Goal: Task Accomplishment & Management: Manage account settings

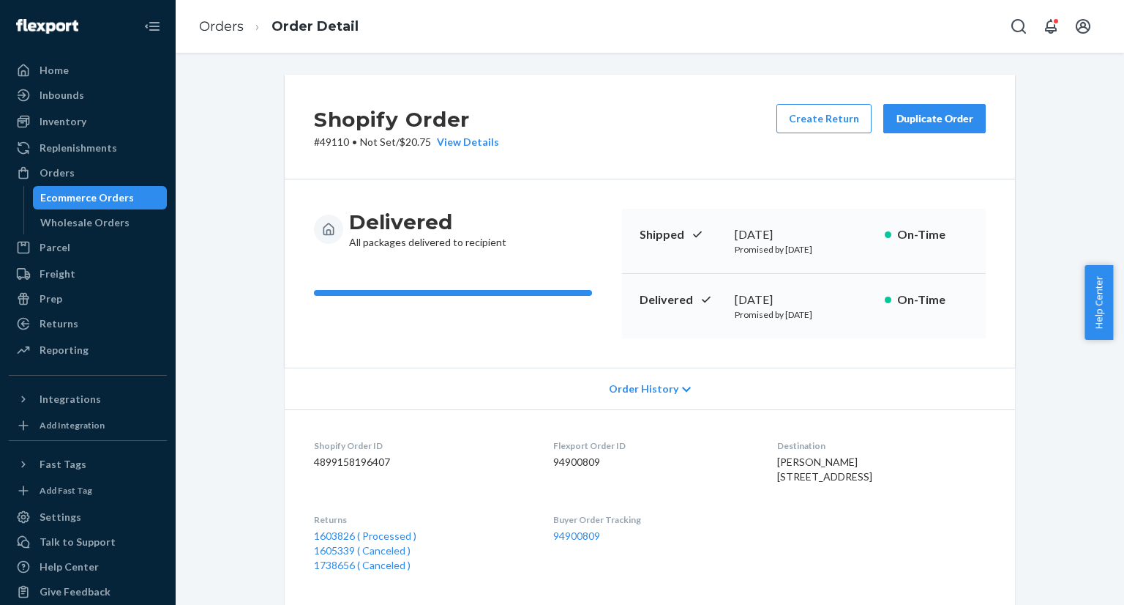
click at [91, 197] on div "Ecommerce Orders" at bounding box center [87, 197] width 94 height 15
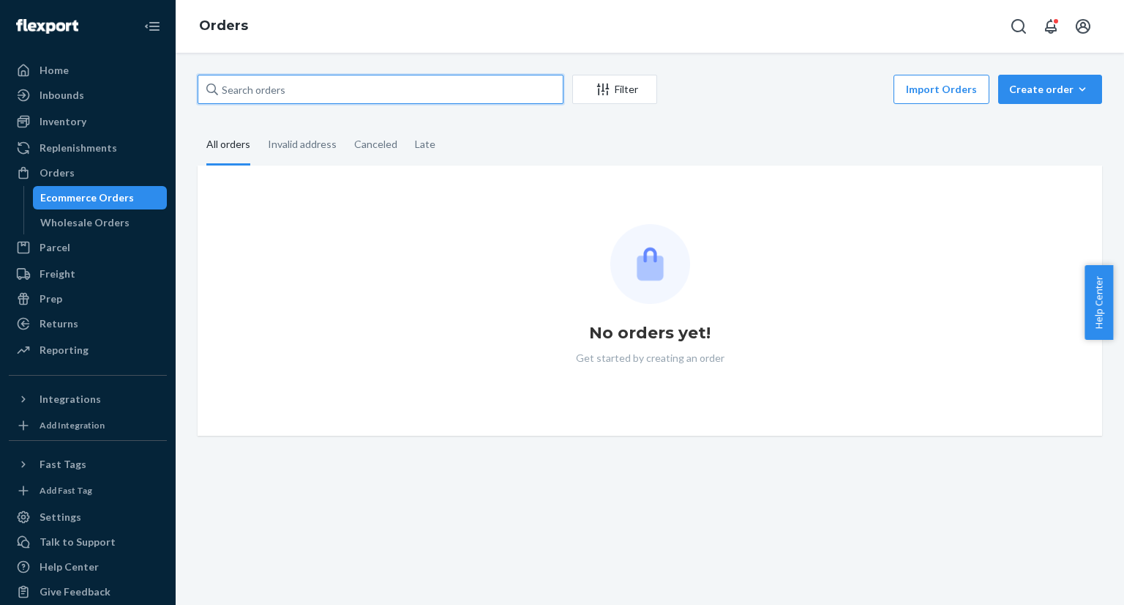
click at [382, 89] on input "text" at bounding box center [381, 89] width 366 height 29
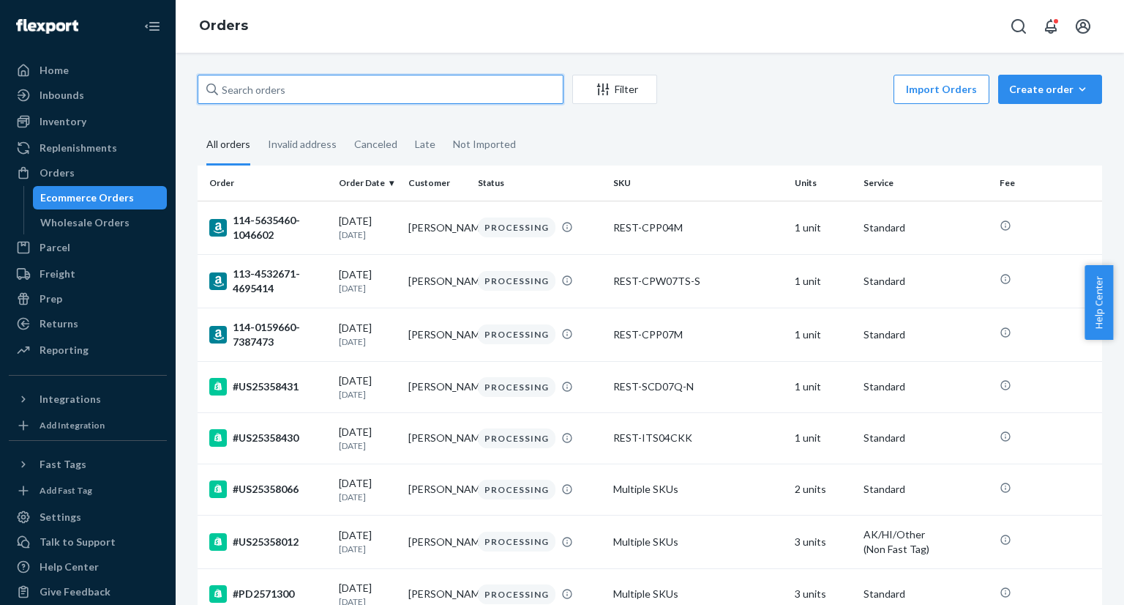
paste input "US25351177"
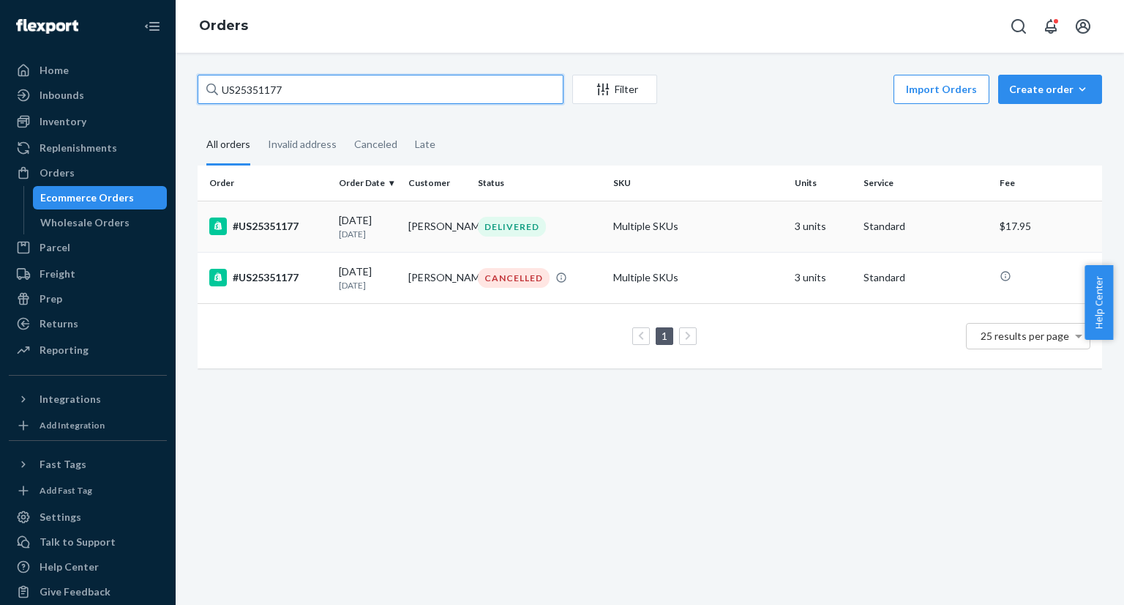
type input "US25351177"
click at [280, 225] on div "#US25351177" at bounding box center [268, 226] width 118 height 18
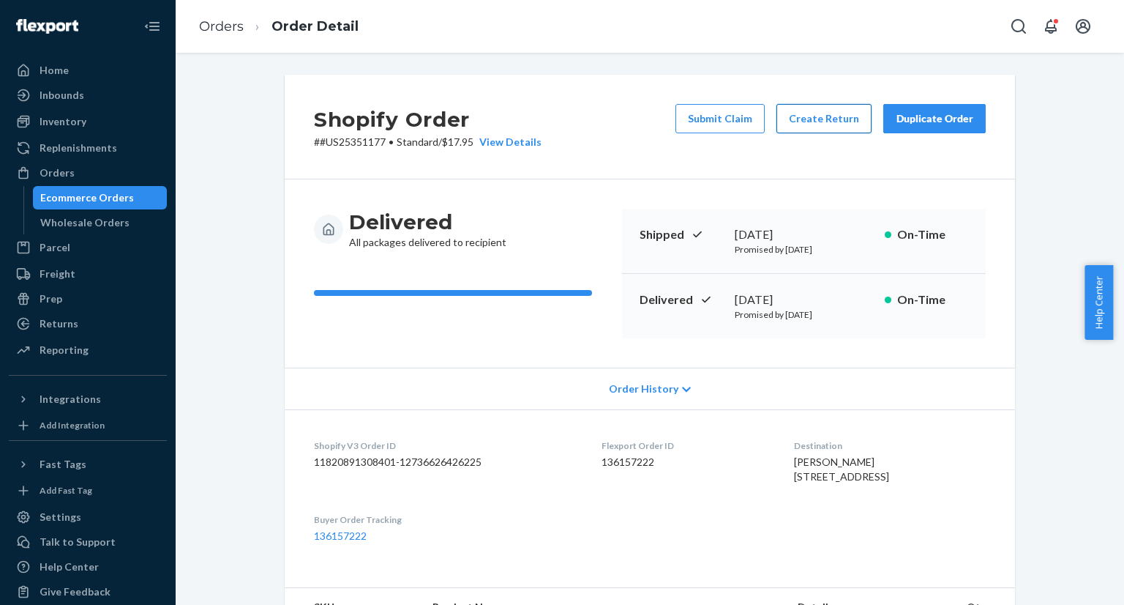
click at [839, 119] on button "Create Return" at bounding box center [824, 118] width 95 height 29
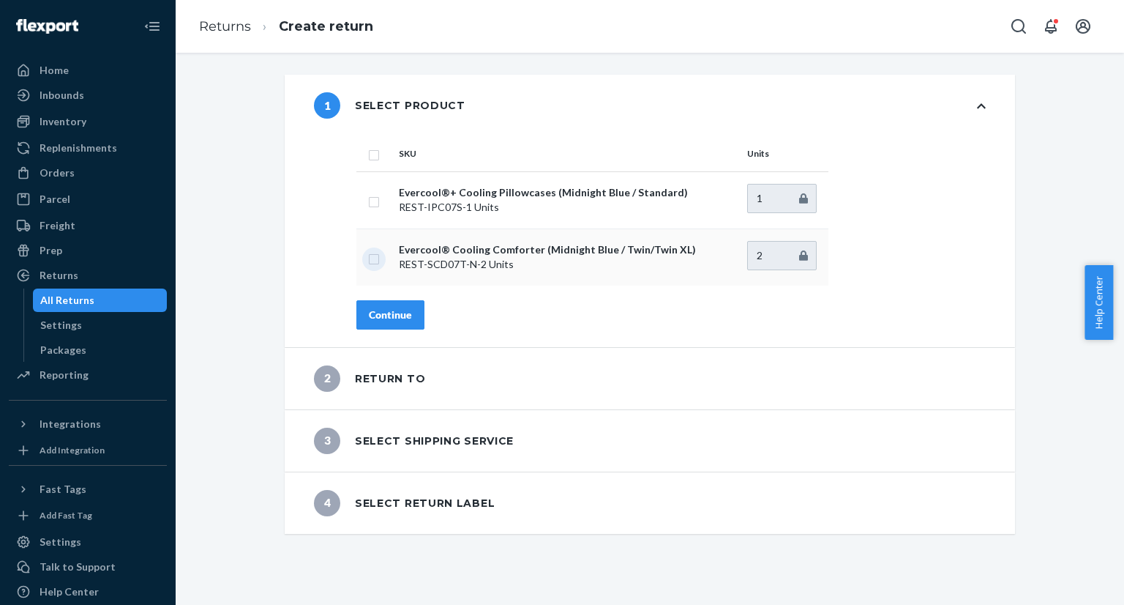
click at [369, 260] on input "checkbox" at bounding box center [374, 257] width 12 height 15
checkbox input "true"
click at [792, 252] on input "2" at bounding box center [782, 255] width 70 height 29
type input "1"
click at [797, 258] on input "1" at bounding box center [782, 255] width 70 height 29
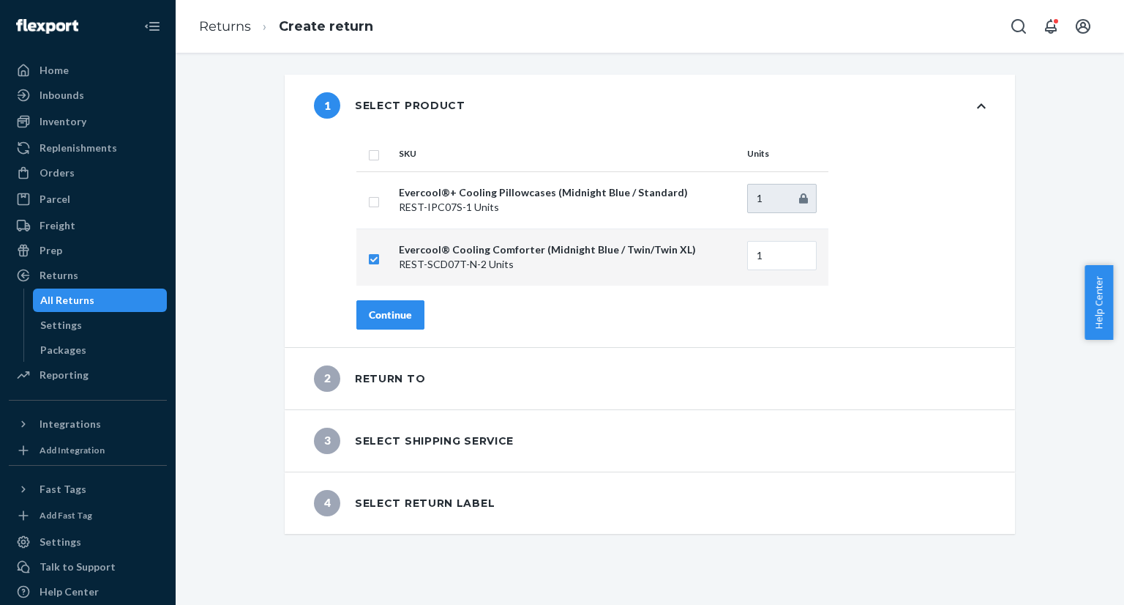
click at [377, 310] on div "Continue" at bounding box center [390, 314] width 43 height 15
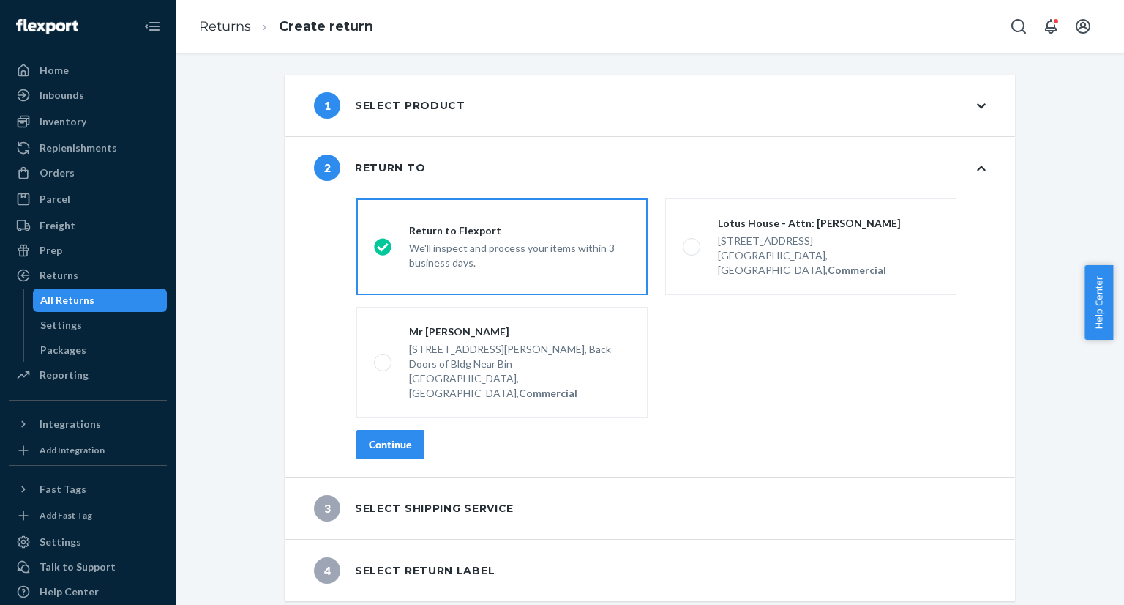
click at [375, 437] on div "Continue" at bounding box center [390, 444] width 43 height 15
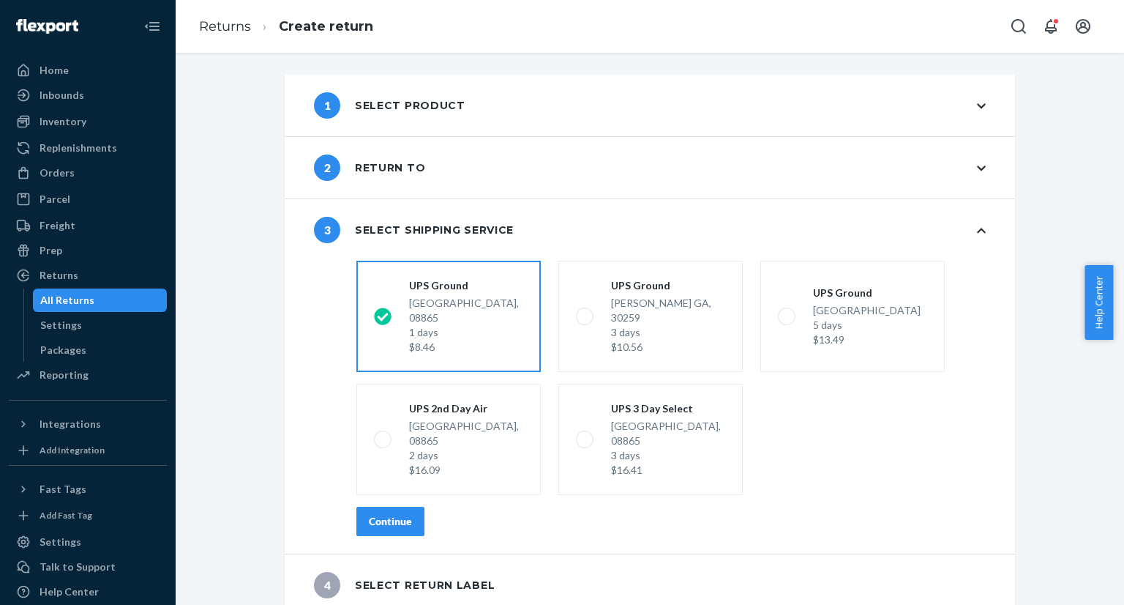
click at [398, 514] on div "Continue" at bounding box center [390, 521] width 43 height 15
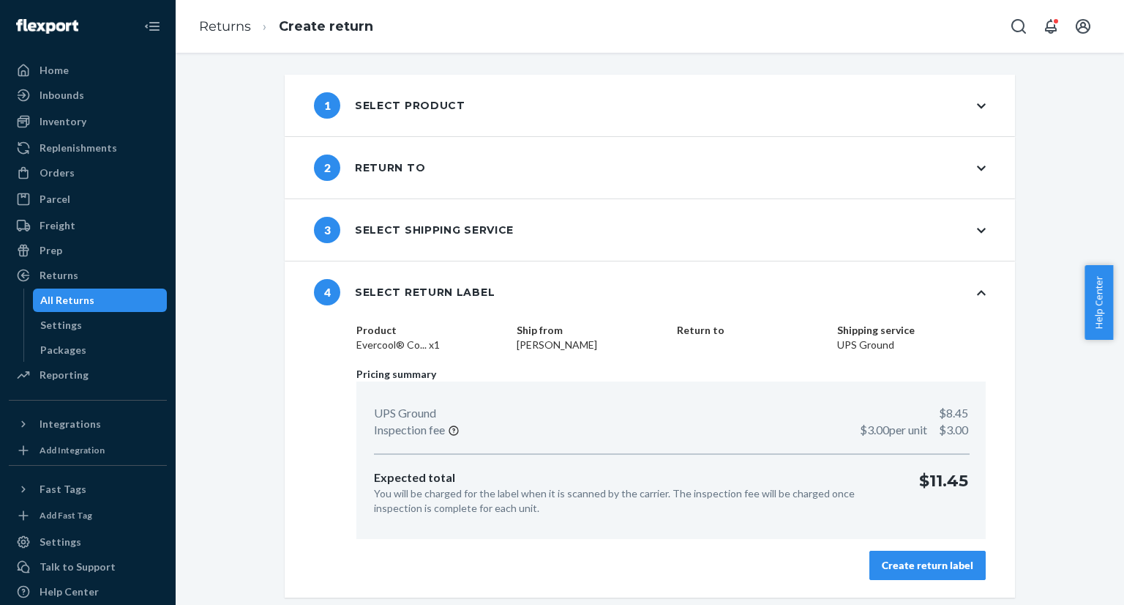
click at [945, 563] on div "Create return label" at bounding box center [927, 565] width 91 height 15
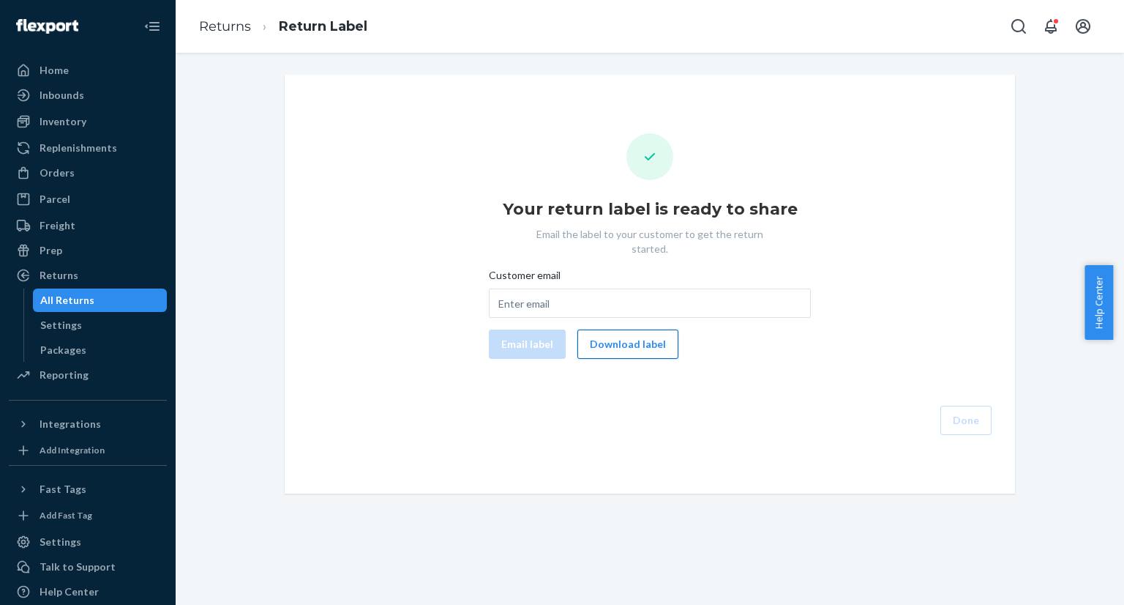
click at [626, 338] on button "Download label" at bounding box center [627, 343] width 101 height 29
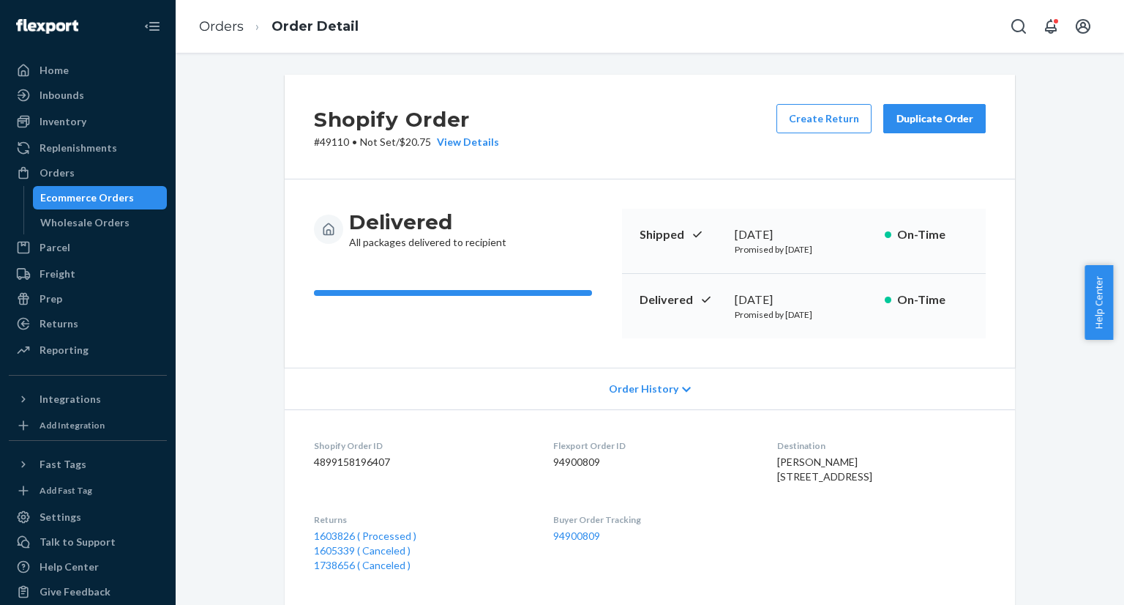
drag, startPoint x: 100, startPoint y: 194, endPoint x: 108, endPoint y: 190, distance: 8.8
click at [100, 194] on div "Ecommerce Orders" at bounding box center [87, 197] width 94 height 15
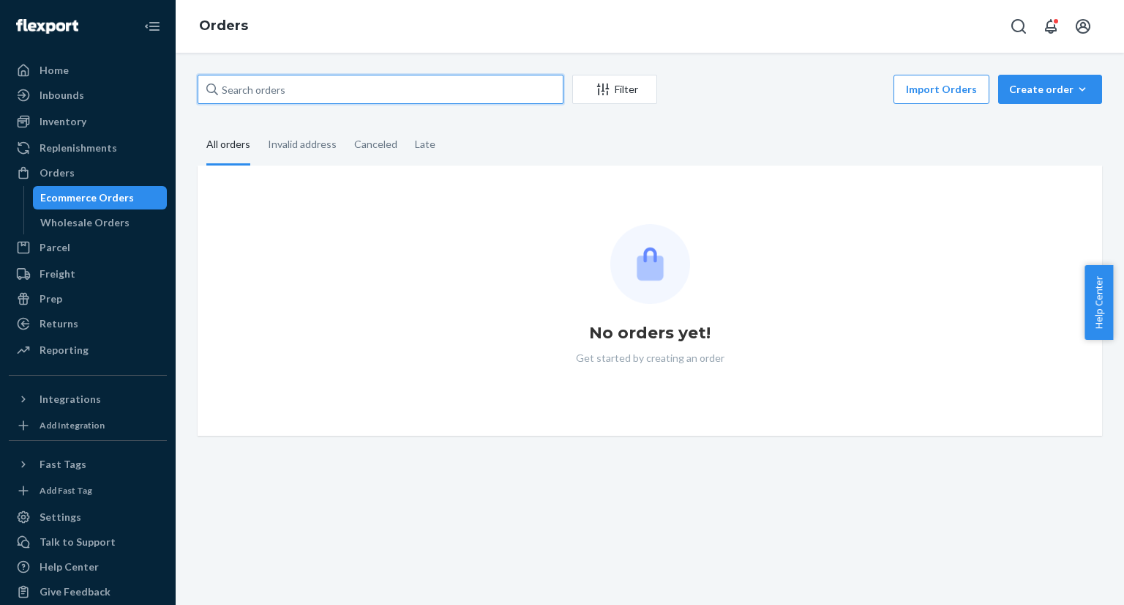
click at [296, 79] on input "text" at bounding box center [381, 89] width 366 height 29
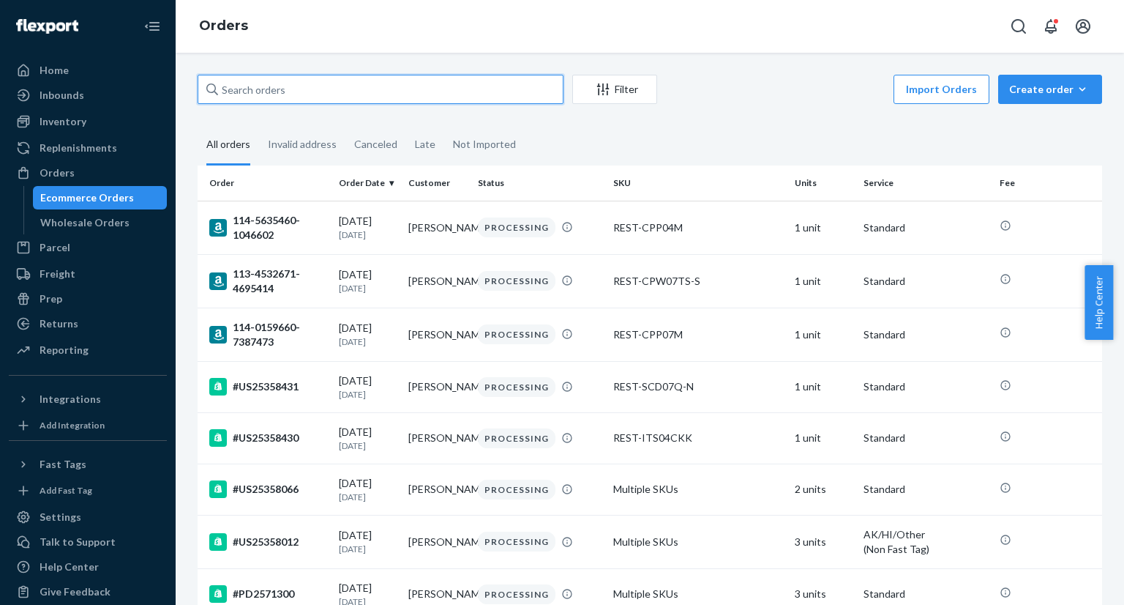
paste input "US25351177"
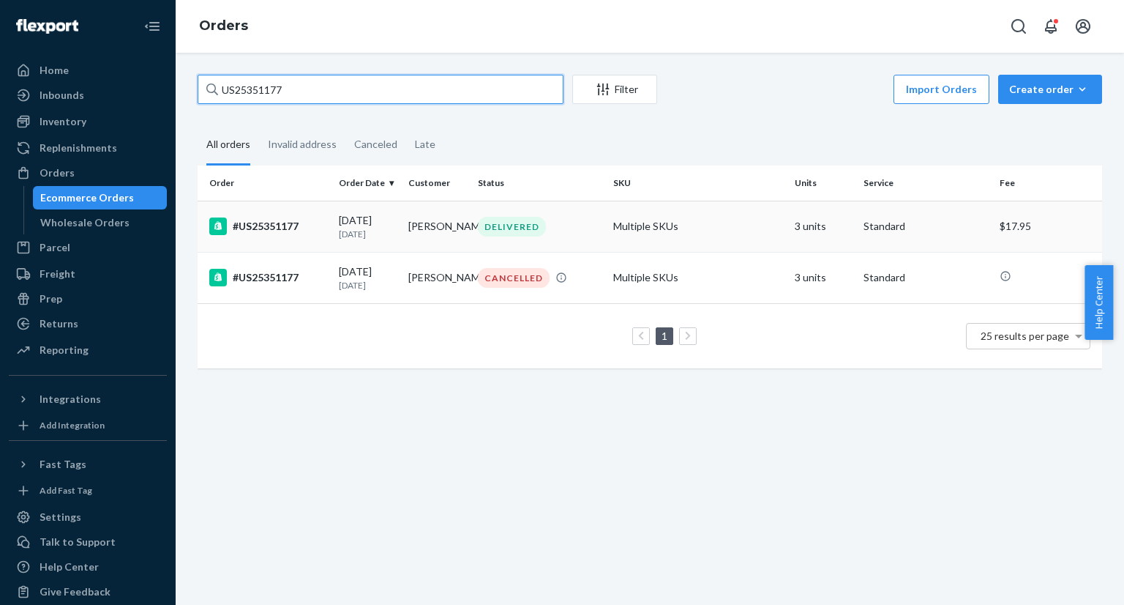
type input "US25351177"
click at [310, 240] on td "#US25351177" at bounding box center [265, 226] width 135 height 51
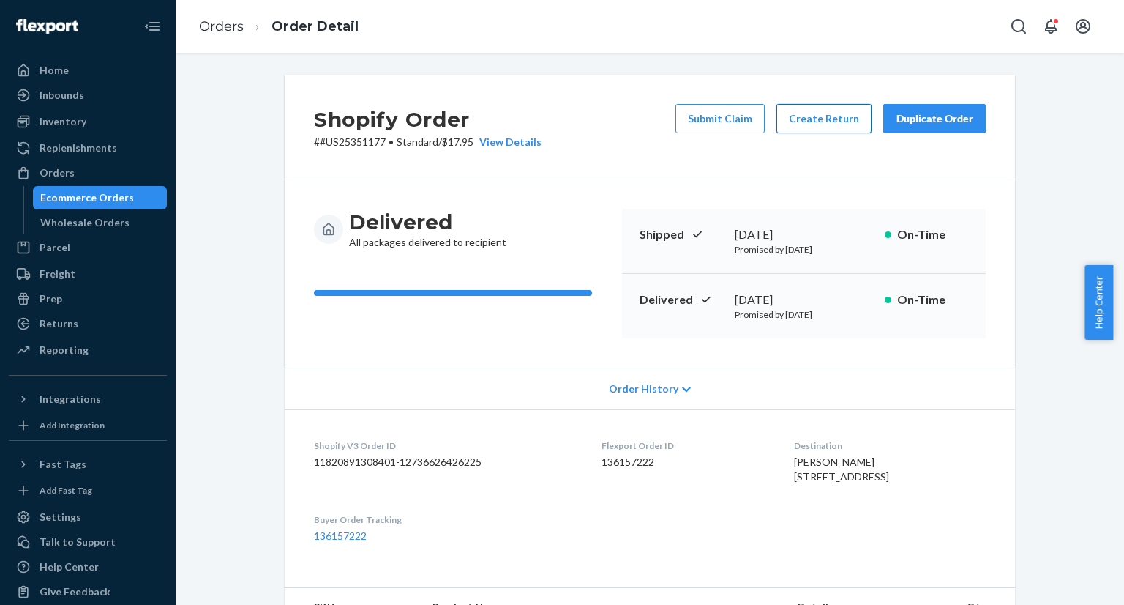
click at [830, 121] on button "Create Return" at bounding box center [824, 118] width 95 height 29
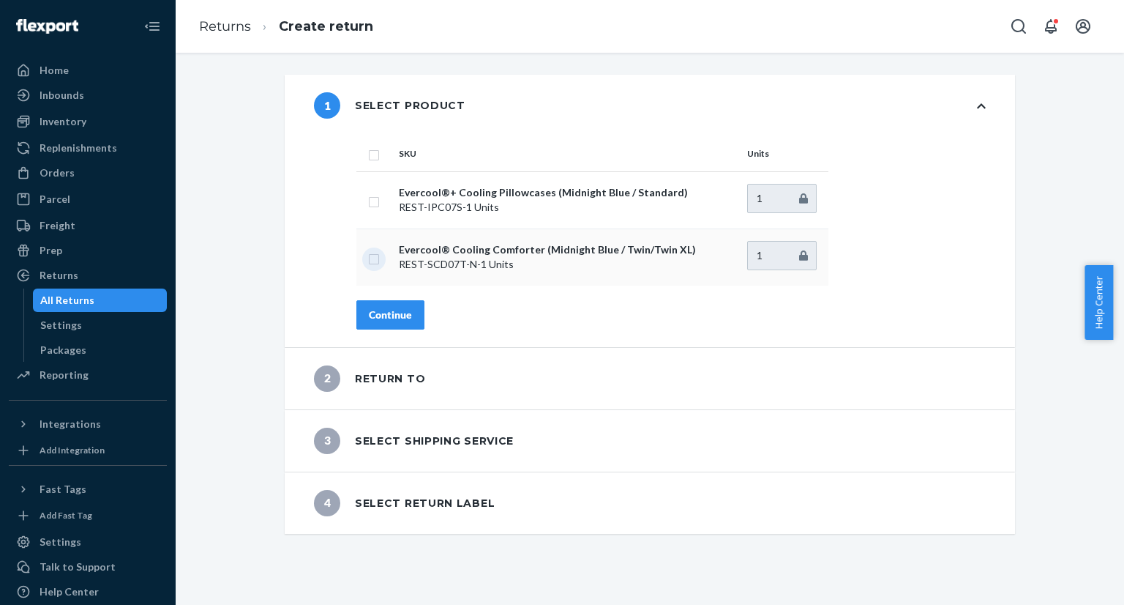
click at [368, 261] on input "checkbox" at bounding box center [374, 257] width 12 height 15
checkbox input "true"
click at [372, 312] on div "Continue" at bounding box center [390, 314] width 43 height 15
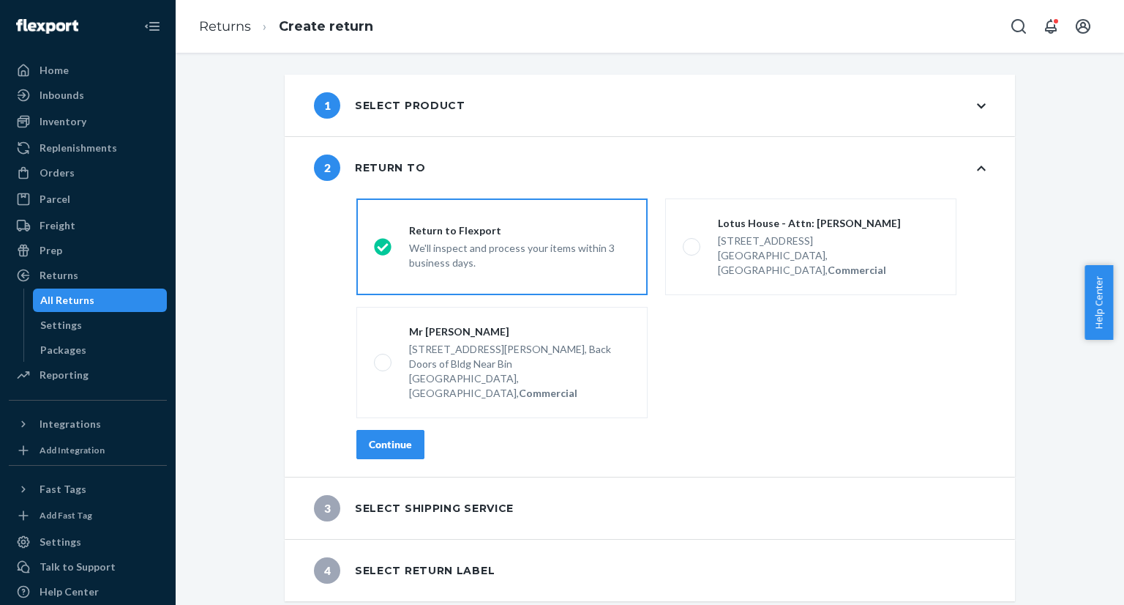
click at [372, 437] on div "Continue" at bounding box center [390, 444] width 43 height 15
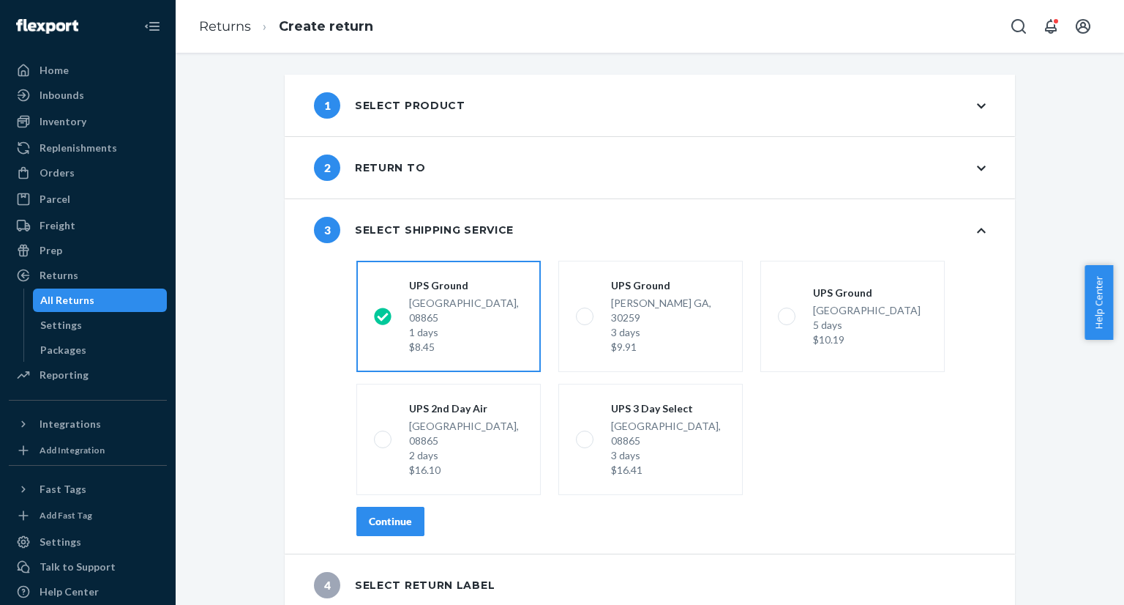
click at [395, 514] on div "Continue" at bounding box center [390, 521] width 43 height 15
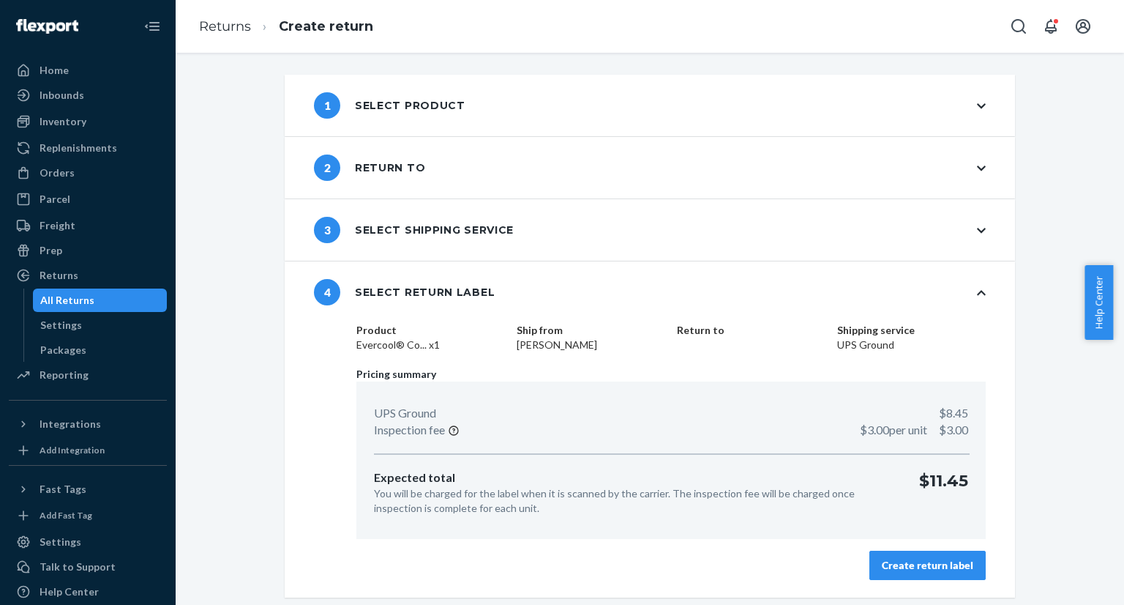
click at [932, 569] on div "Create return label" at bounding box center [927, 565] width 91 height 15
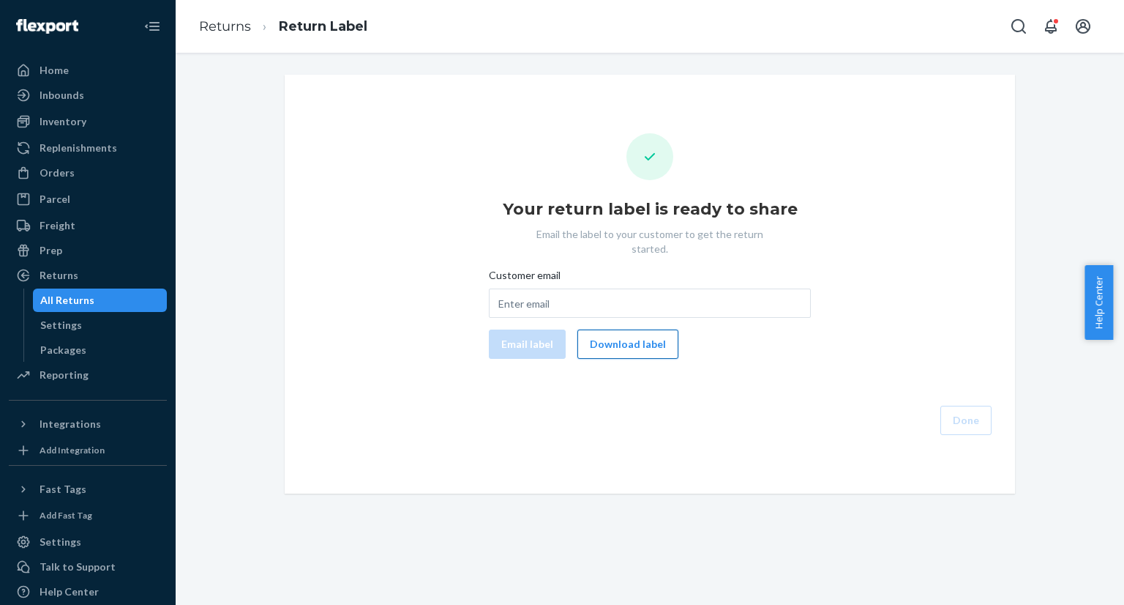
click at [626, 340] on button "Download label" at bounding box center [627, 343] width 101 height 29
